Goal: Find specific page/section: Find specific page/section

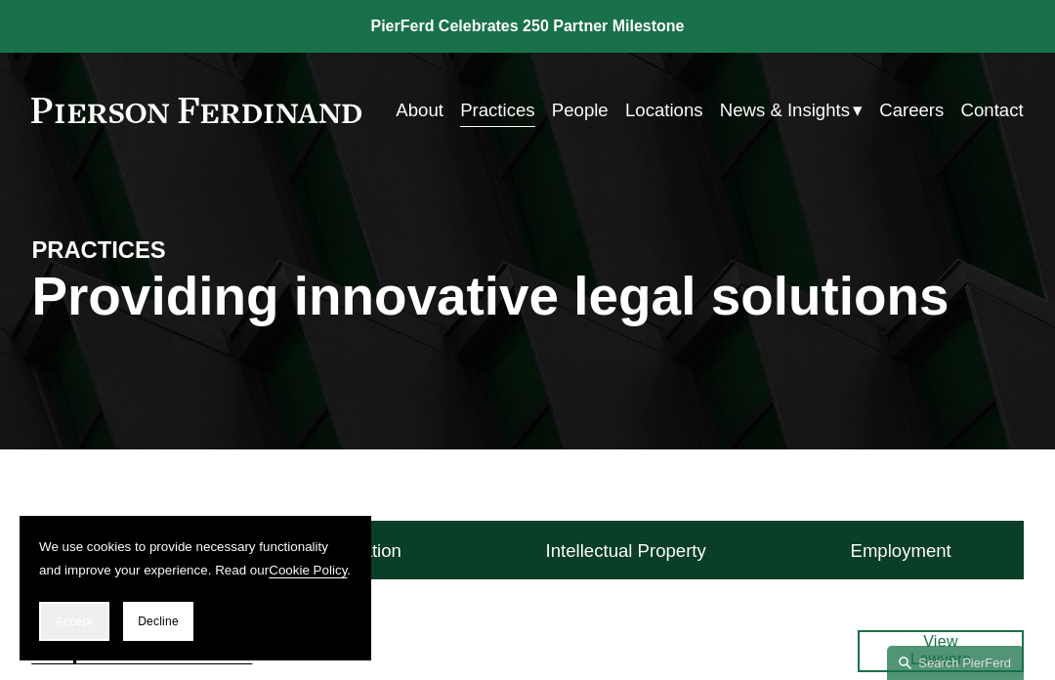
click at [73, 626] on span "Accept" at bounding box center [74, 621] width 37 height 14
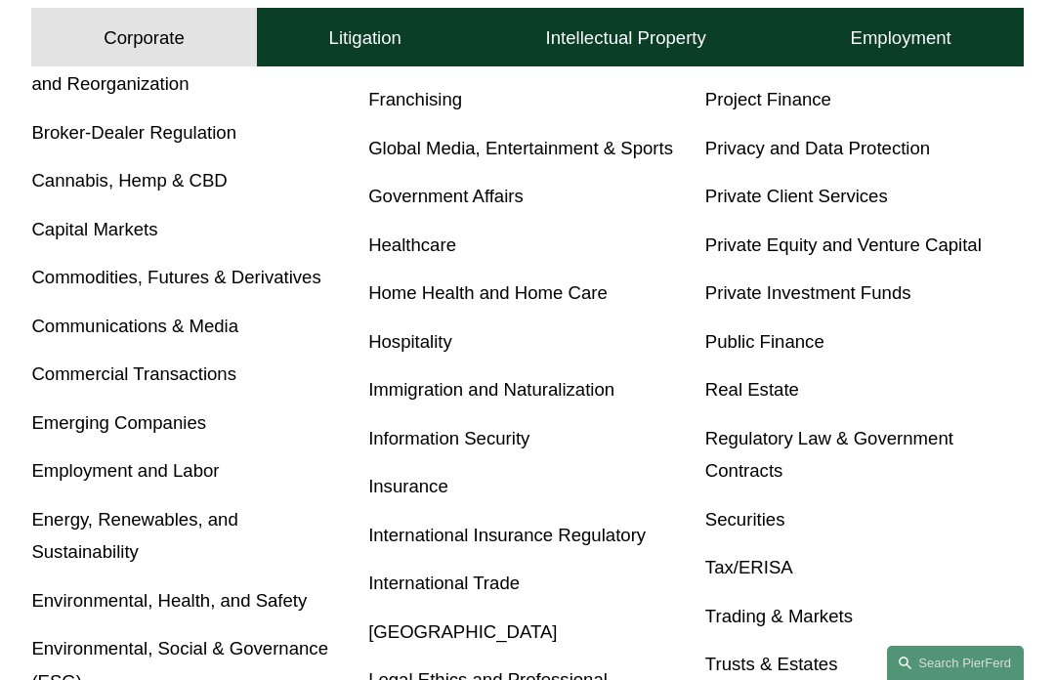
scroll to position [745, 0]
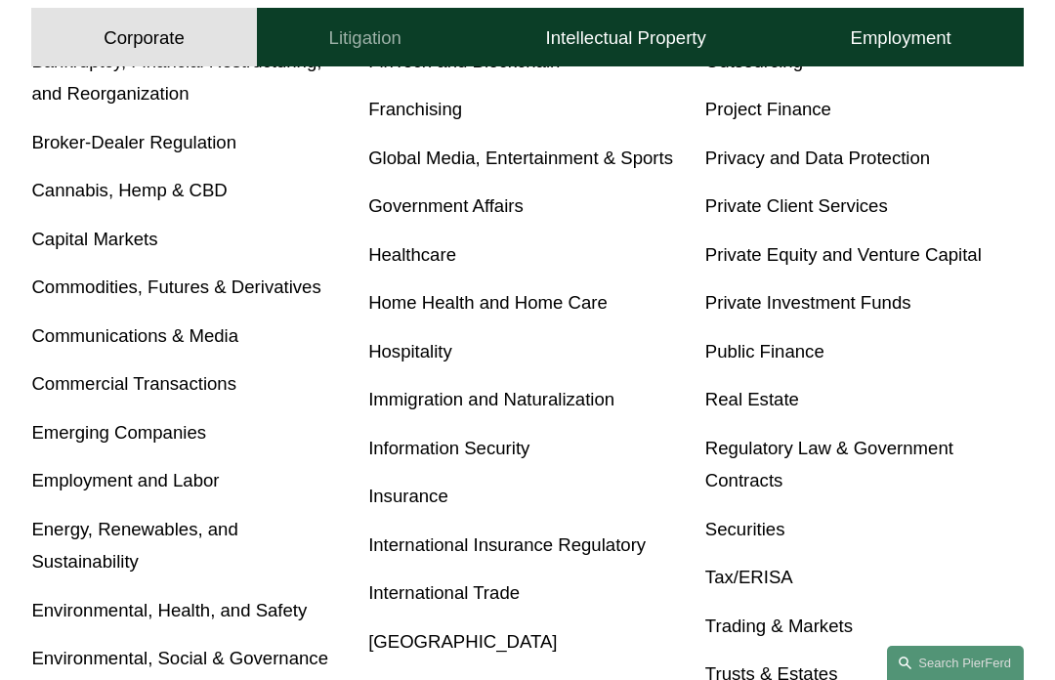
click at [353, 49] on button "Litigation" at bounding box center [365, 37] width 217 height 59
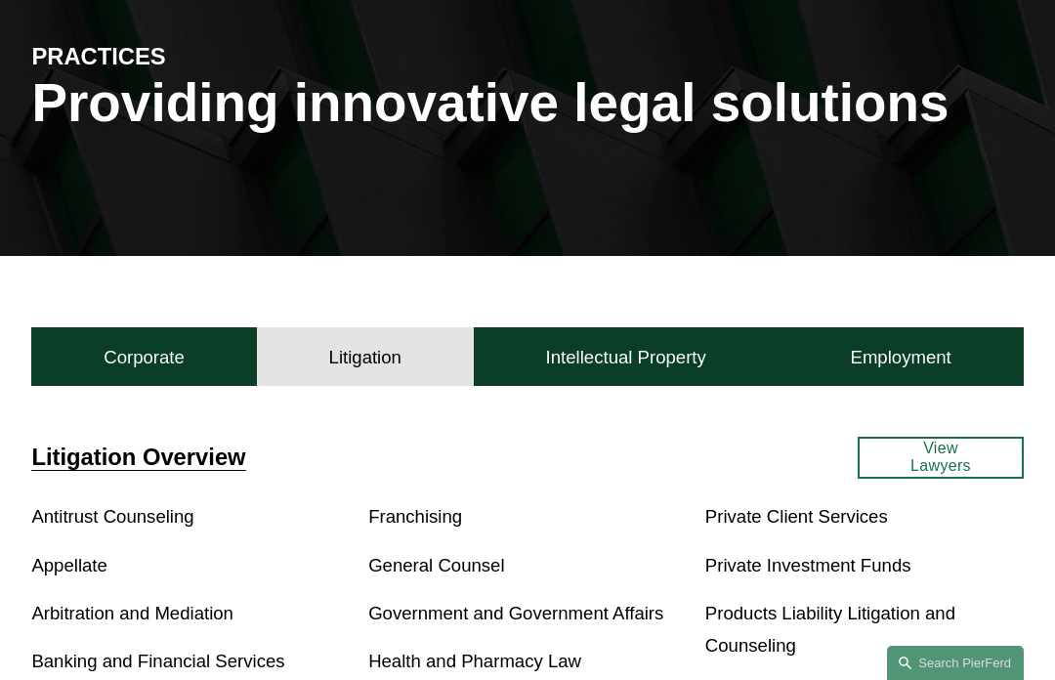
scroll to position [191, 0]
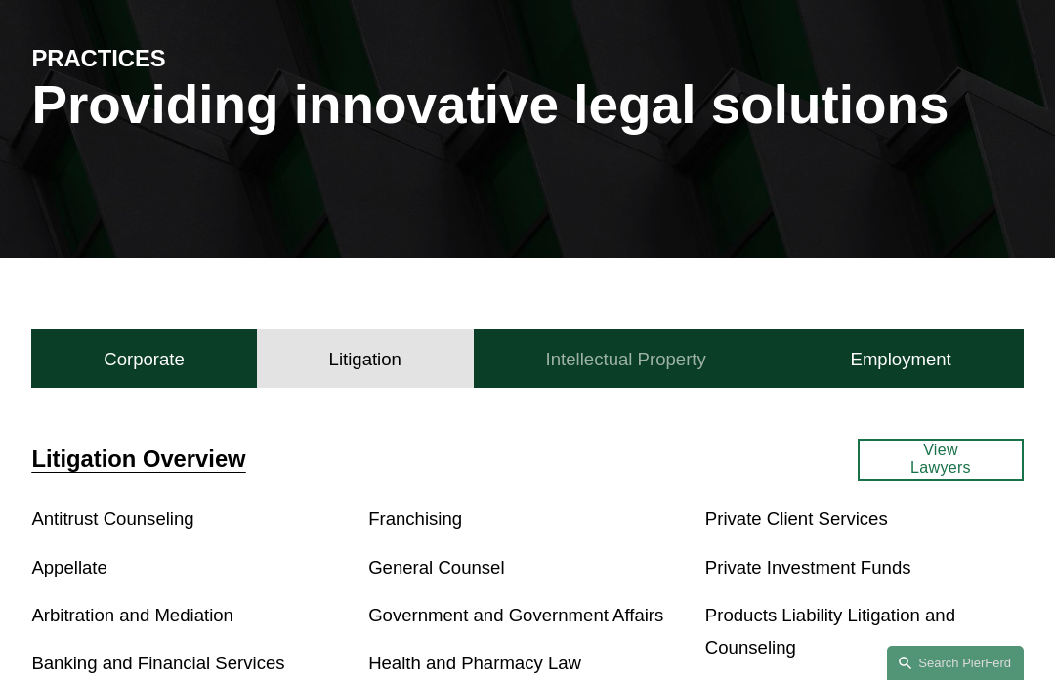
click at [561, 362] on h4 "Intellectual Property" at bounding box center [626, 359] width 160 height 23
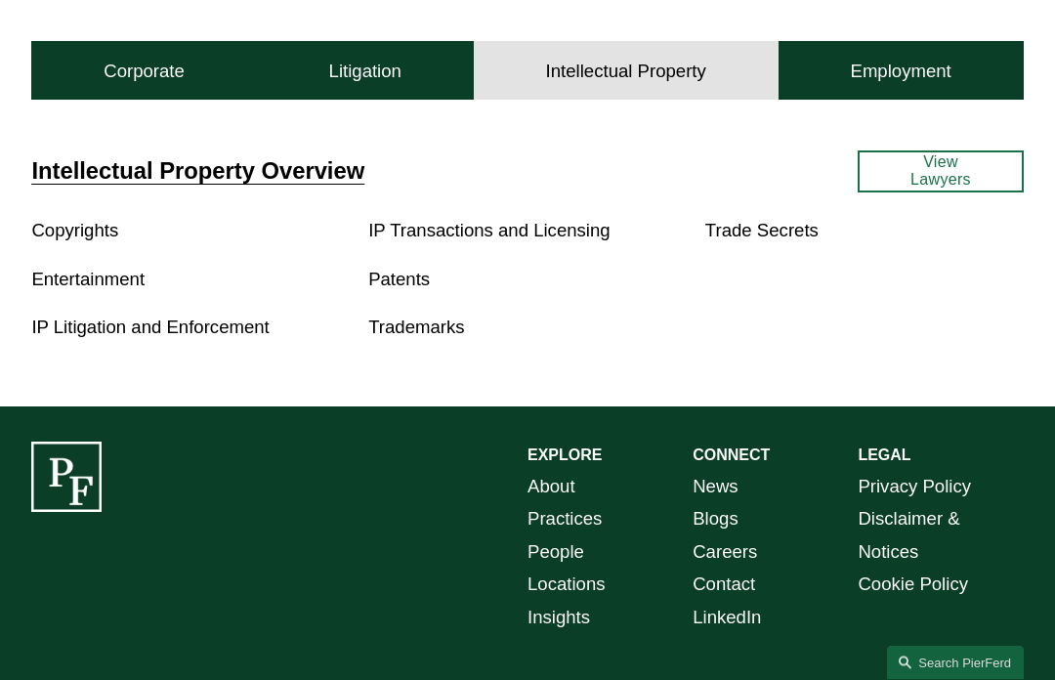
scroll to position [463, 0]
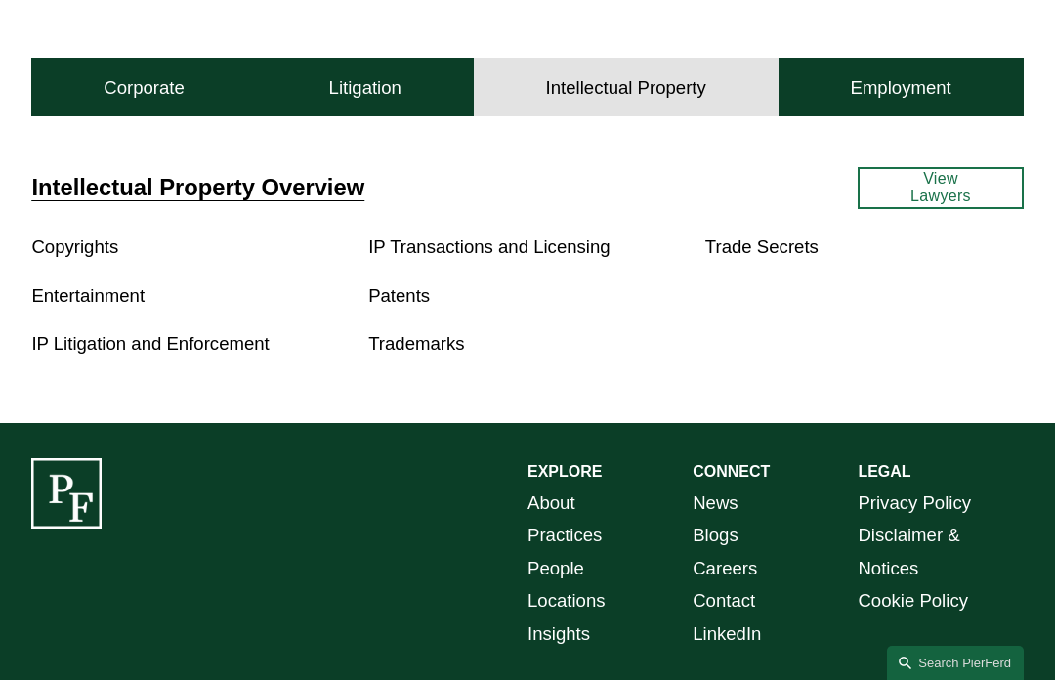
click at [133, 306] on link "Entertainment" at bounding box center [87, 295] width 113 height 21
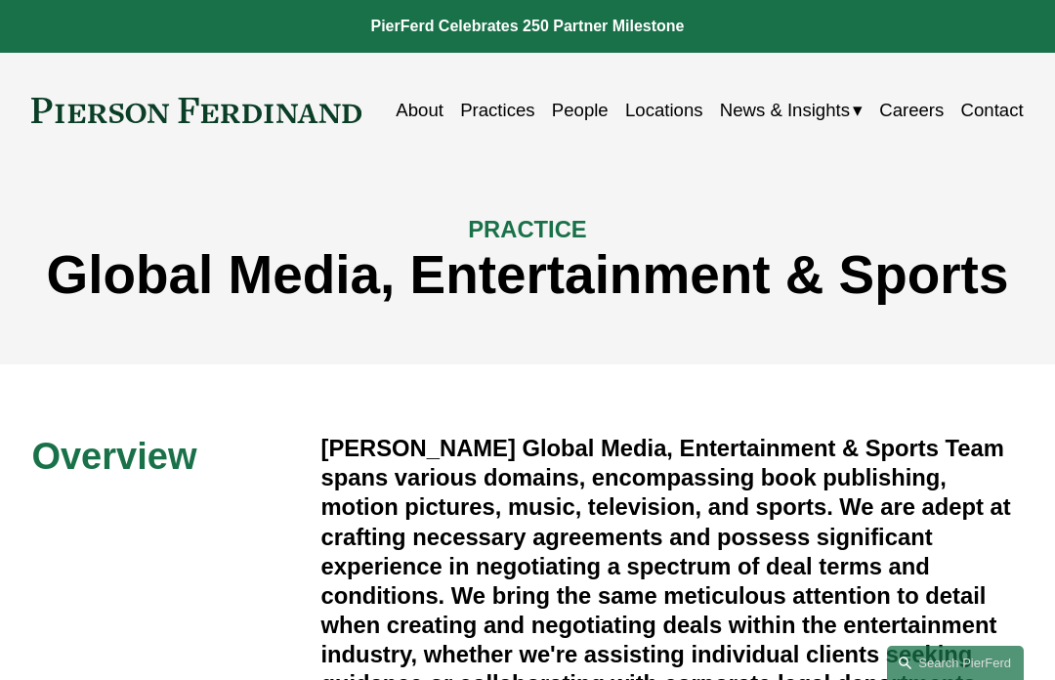
click at [563, 121] on link "People" at bounding box center [580, 110] width 57 height 36
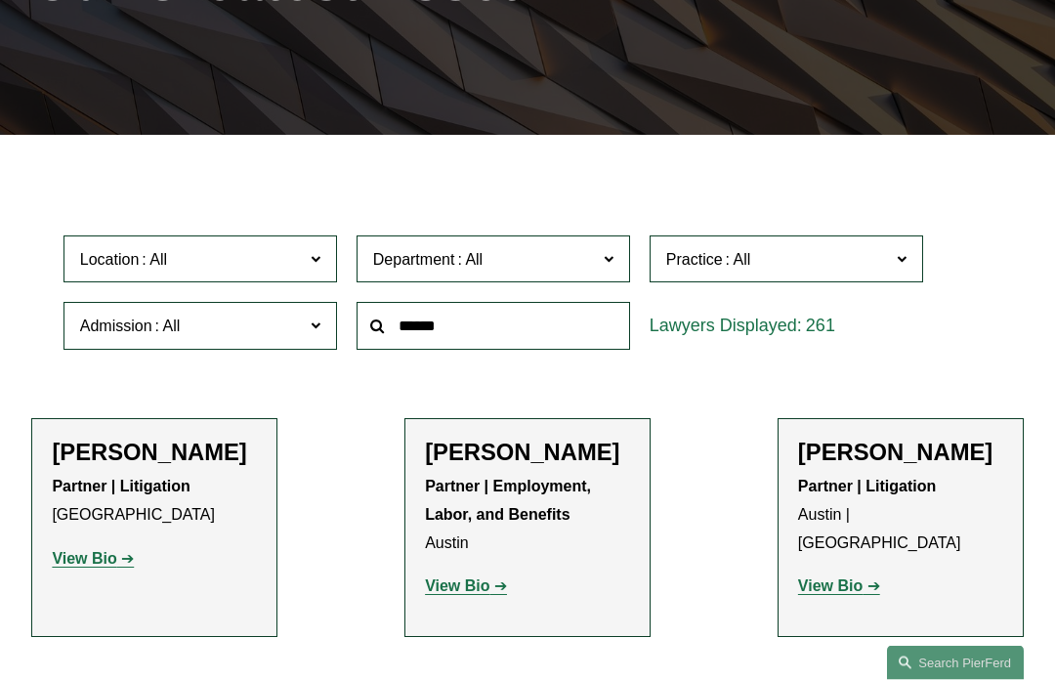
scroll to position [314, 0]
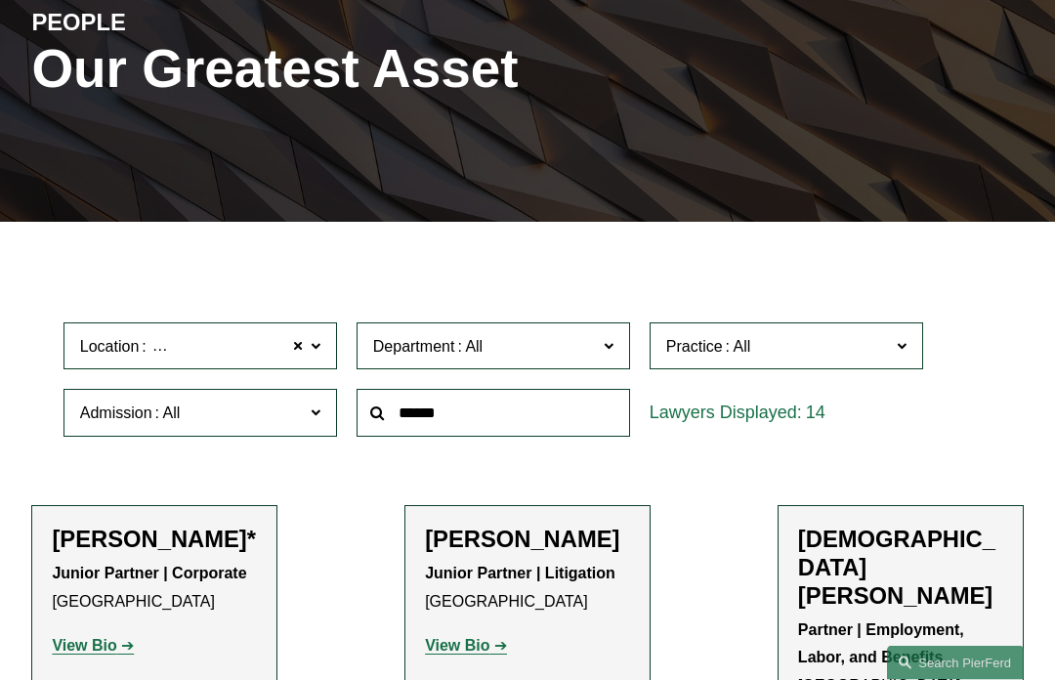
scroll to position [228, 0]
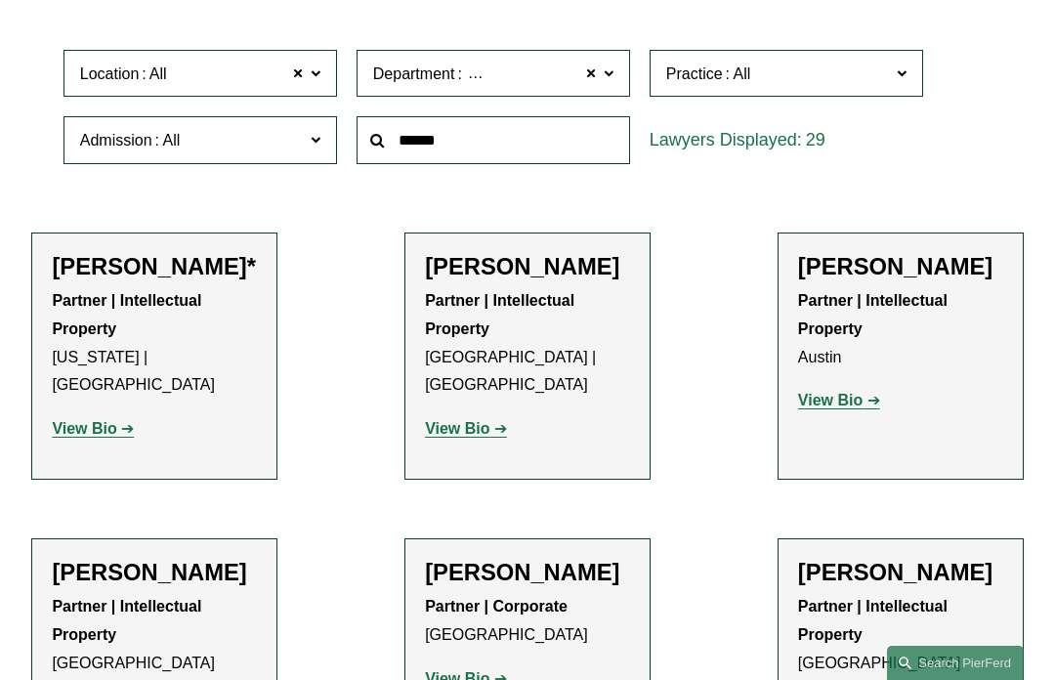
scroll to position [1132, 0]
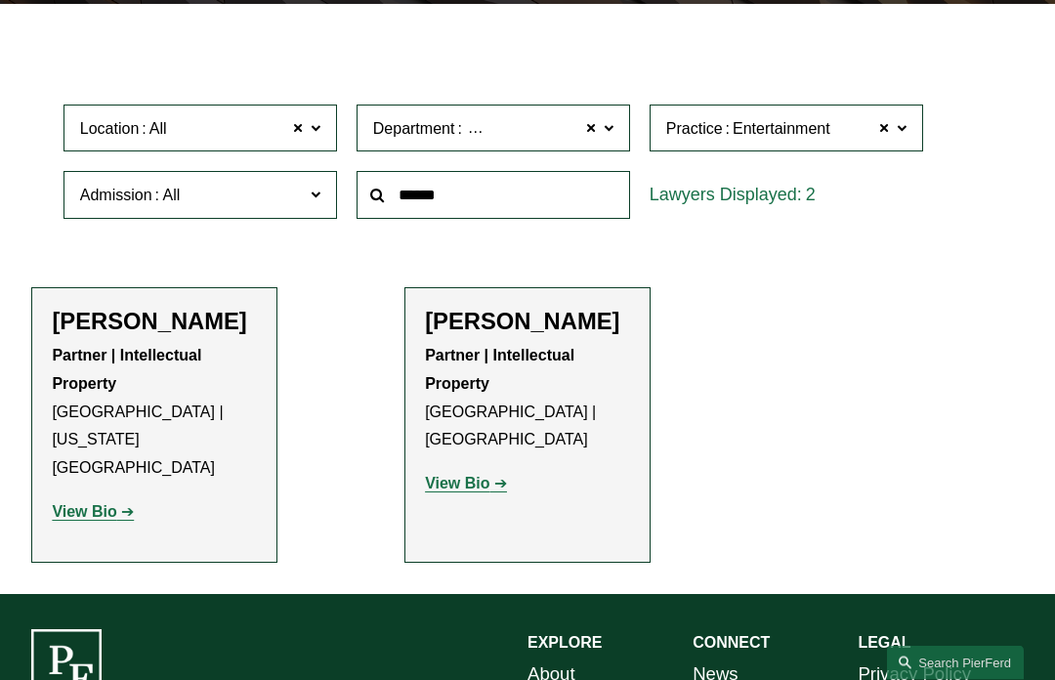
scroll to position [443, 0]
